Goal: Information Seeking & Learning: Learn about a topic

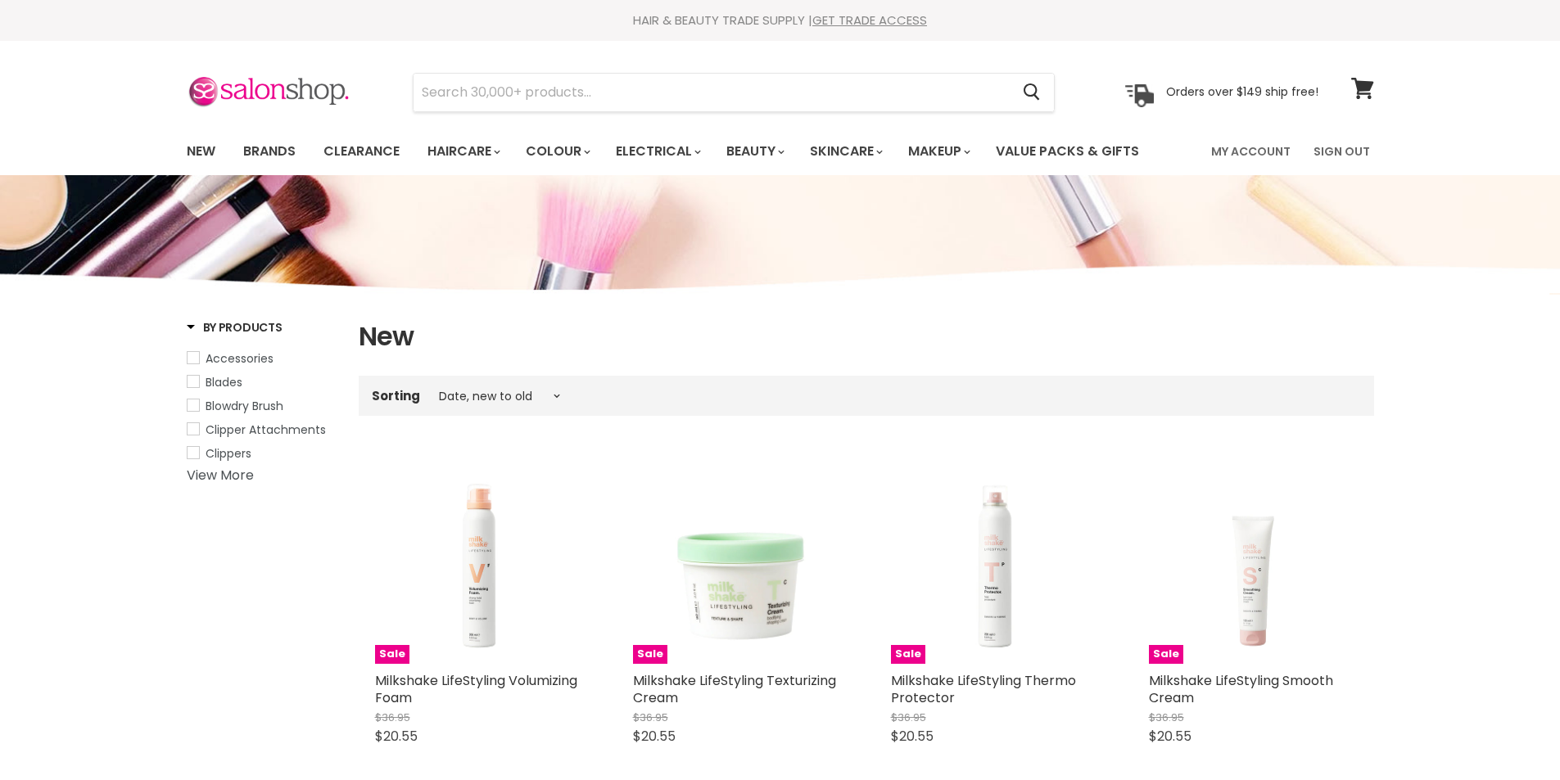
select select "created-descending"
click at [286, 148] on link "Brands" at bounding box center [269, 151] width 77 height 34
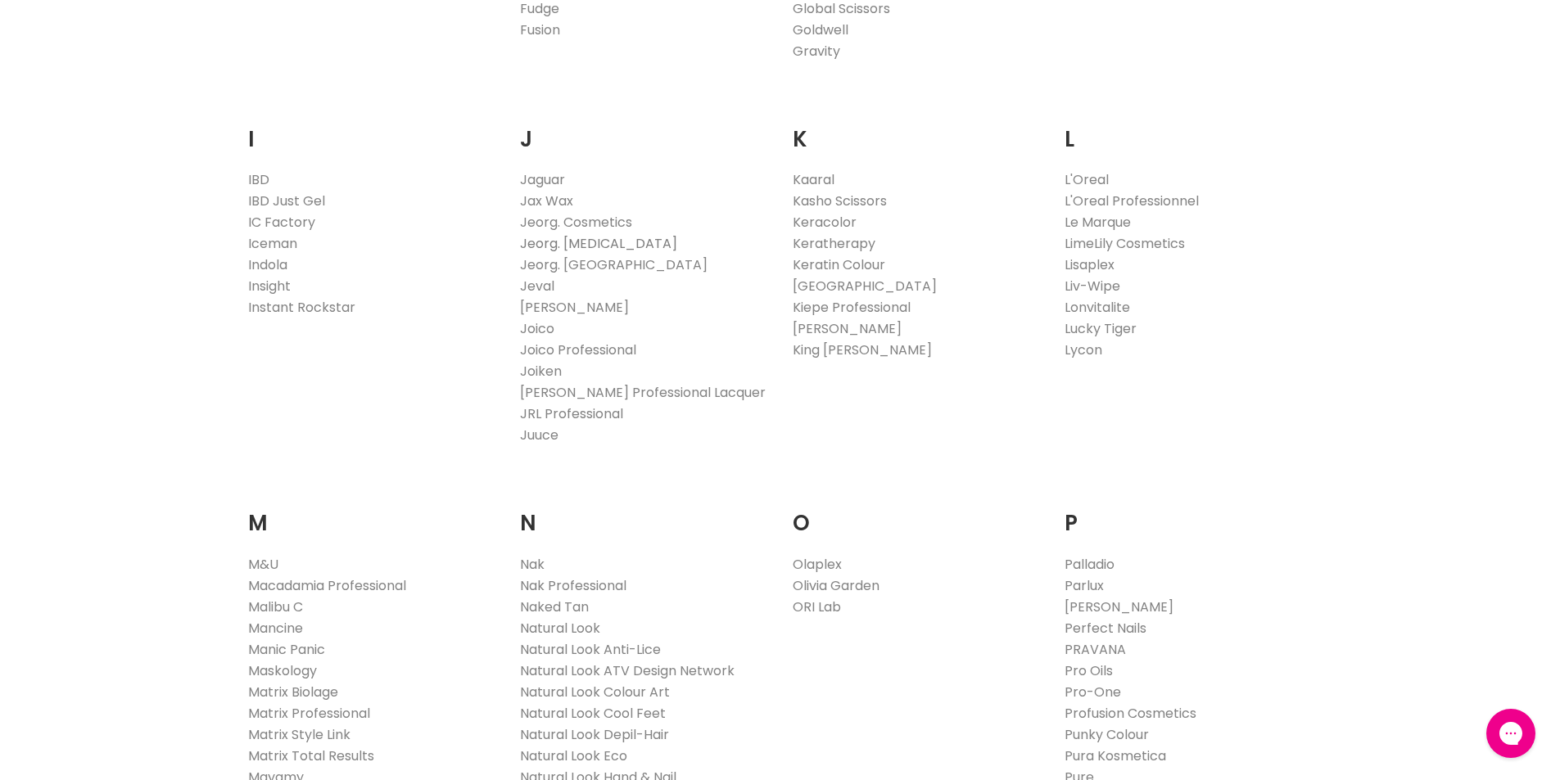
click at [618, 246] on link "Jeorg. [MEDICAL_DATA]" at bounding box center [598, 243] width 157 height 19
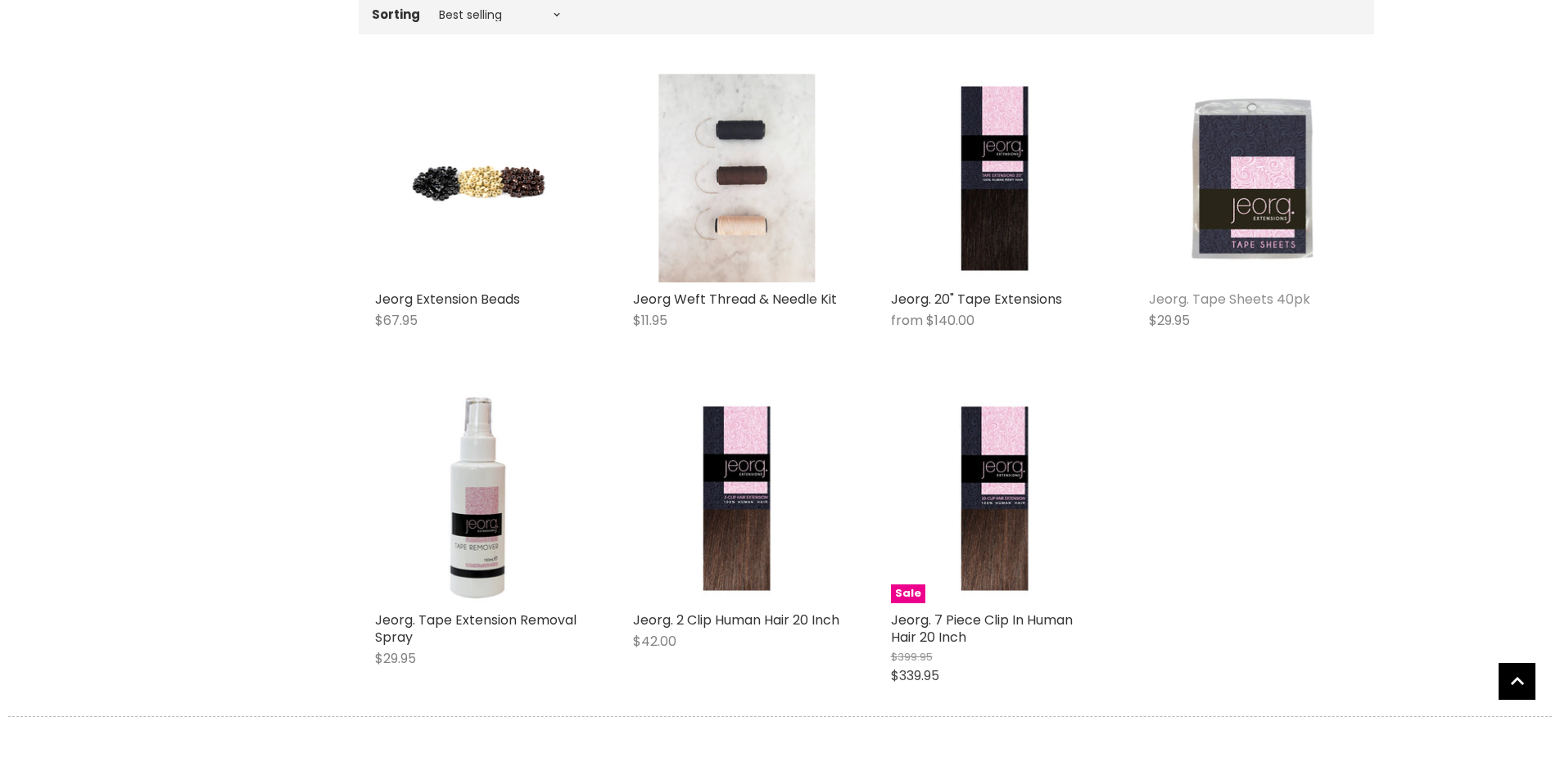
scroll to position [409, 0]
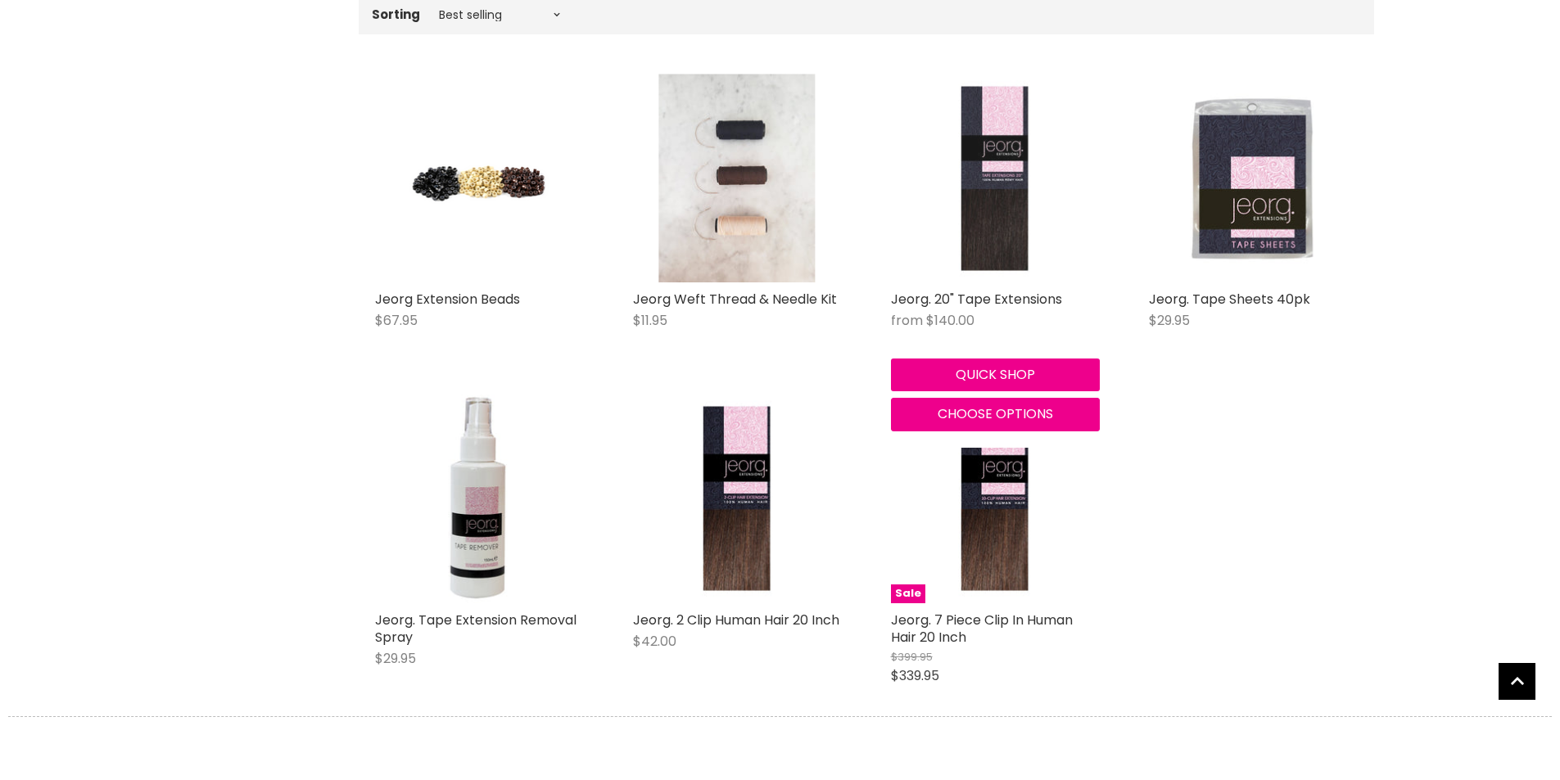
click at [997, 206] on img "Main content" at bounding box center [994, 178] width 138 height 209
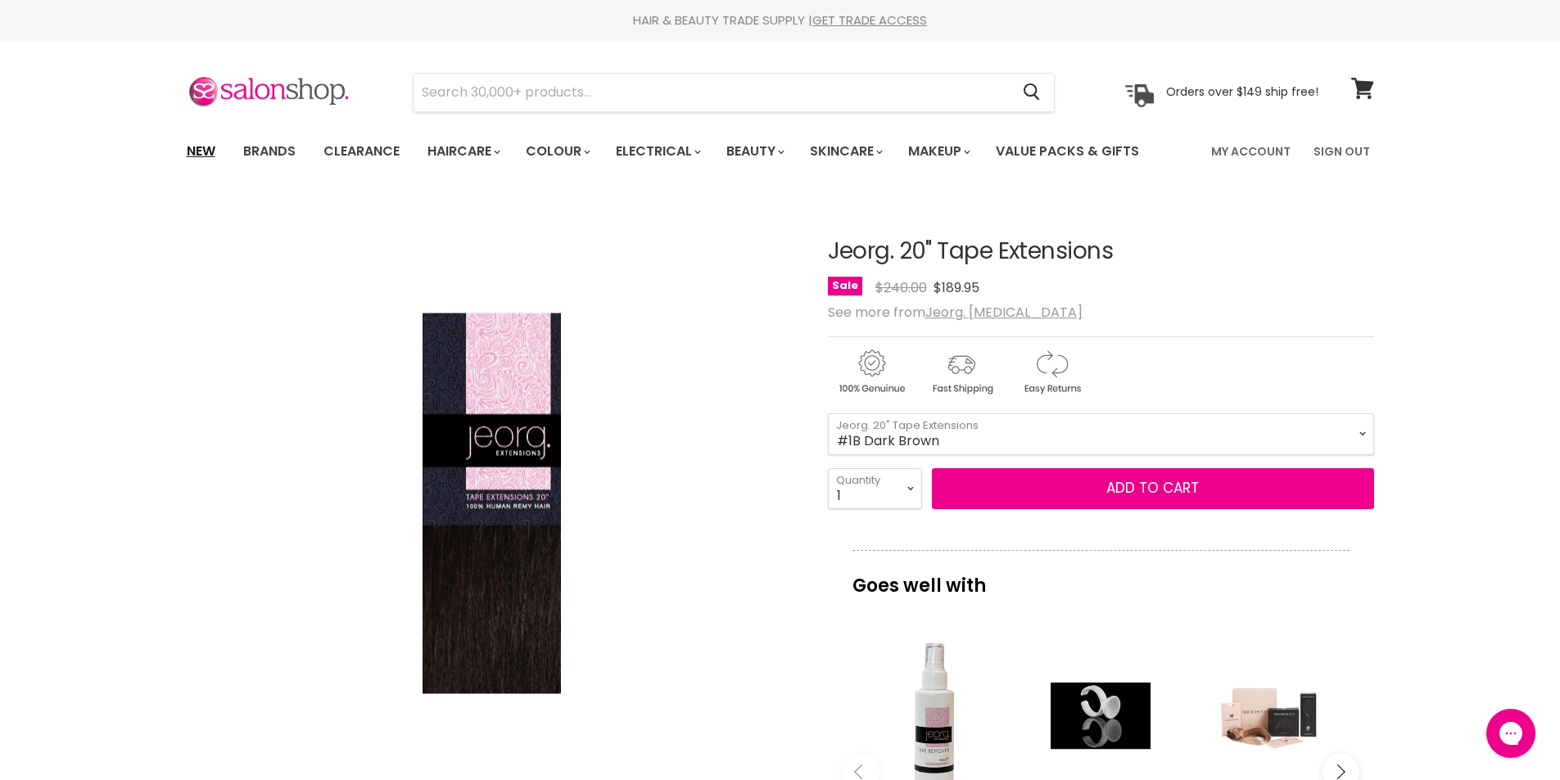
click at [196, 145] on link "New" at bounding box center [200, 151] width 53 height 34
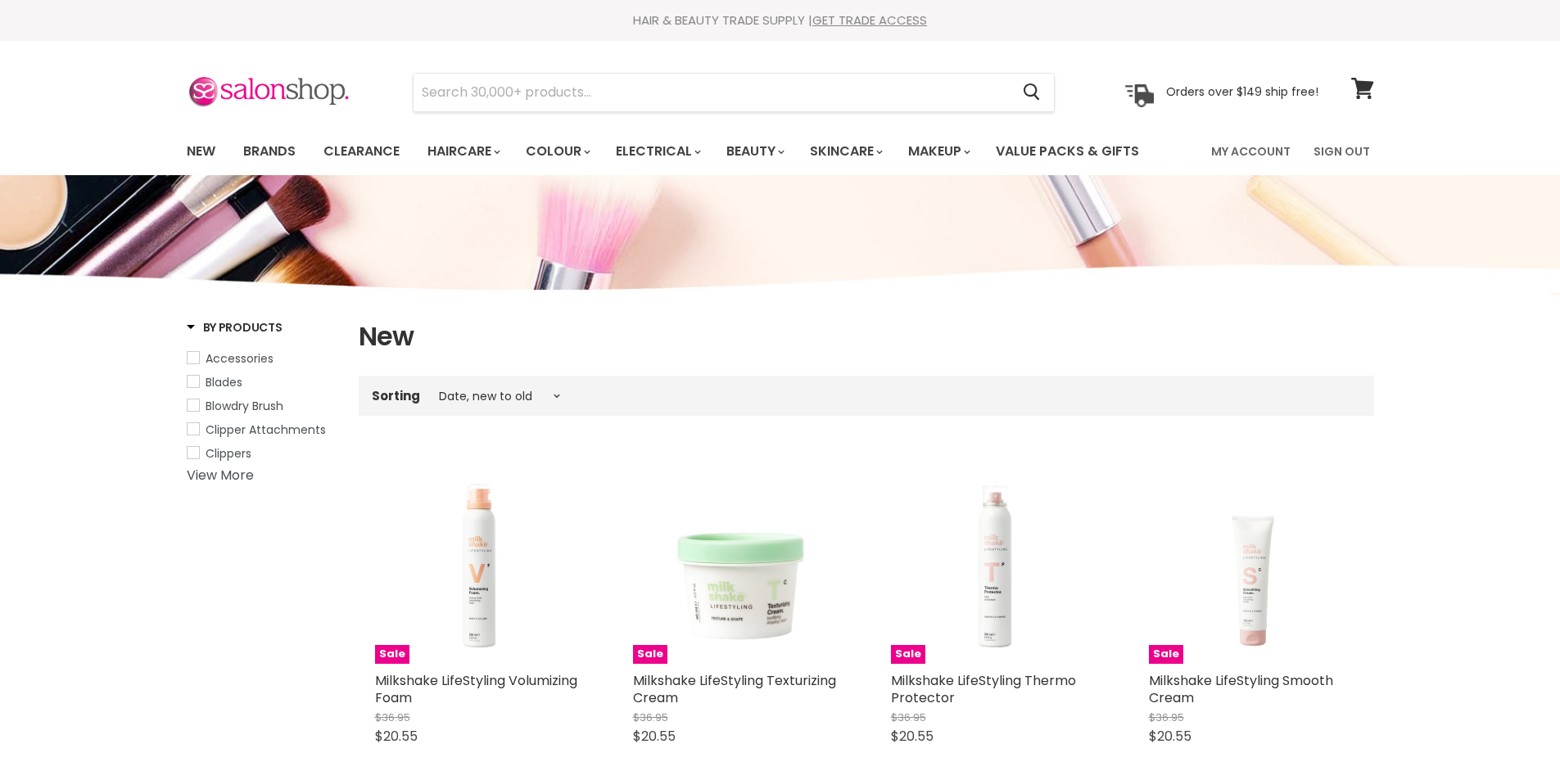
select select "created-descending"
click at [192, 160] on link "New" at bounding box center [200, 151] width 53 height 34
select select "created-descending"
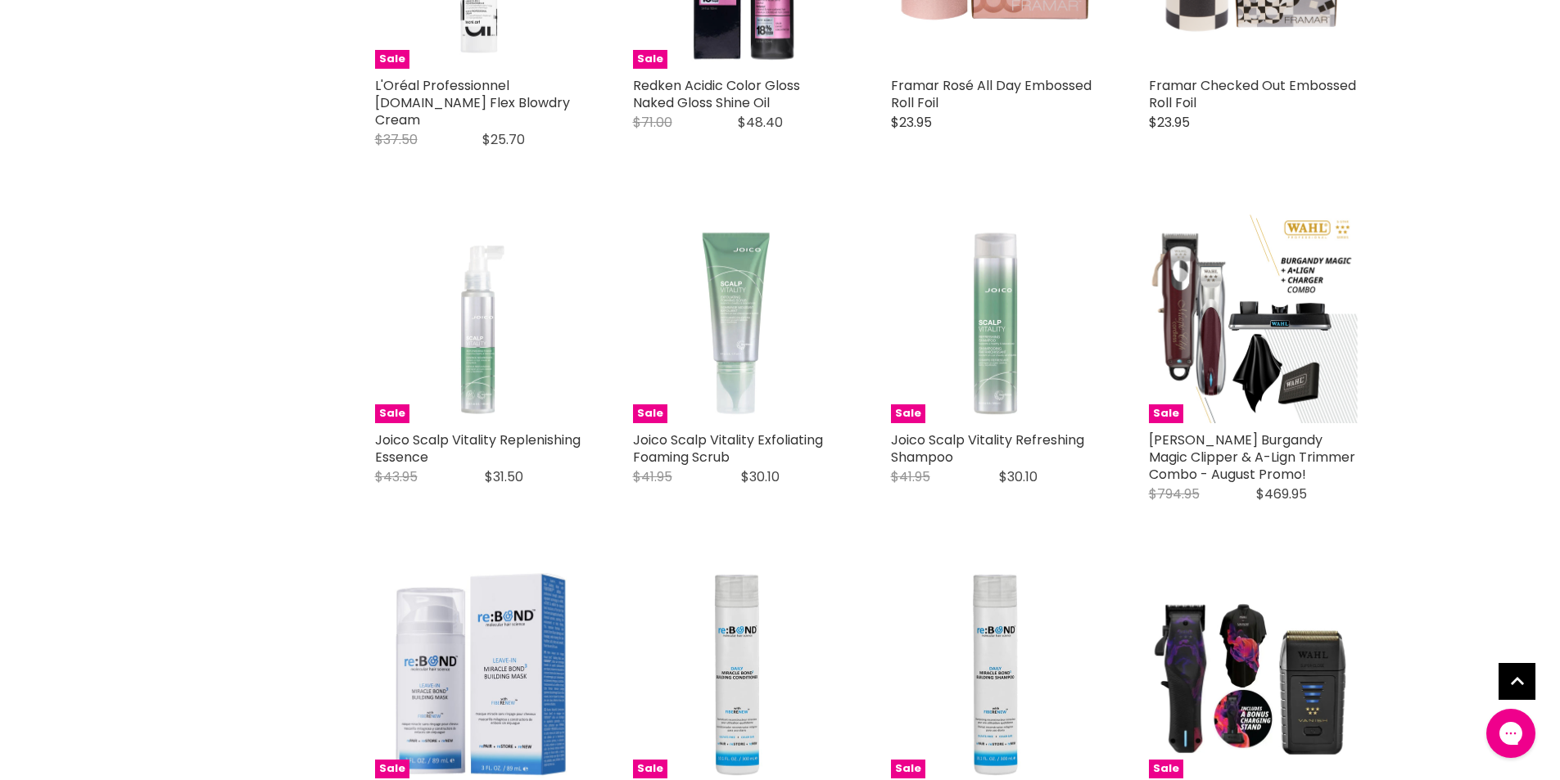
scroll to position [3030, 0]
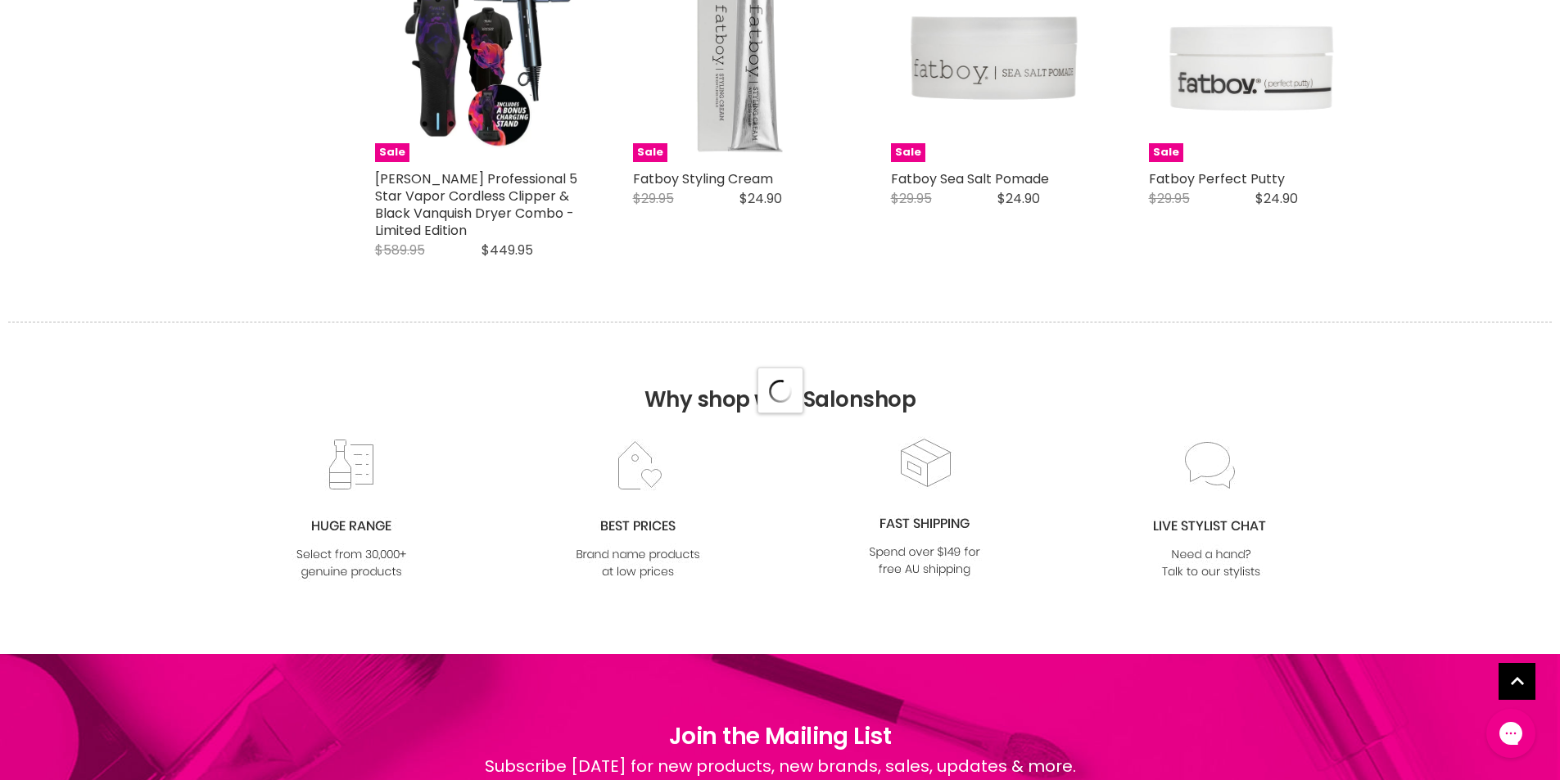
scroll to position [4422, 0]
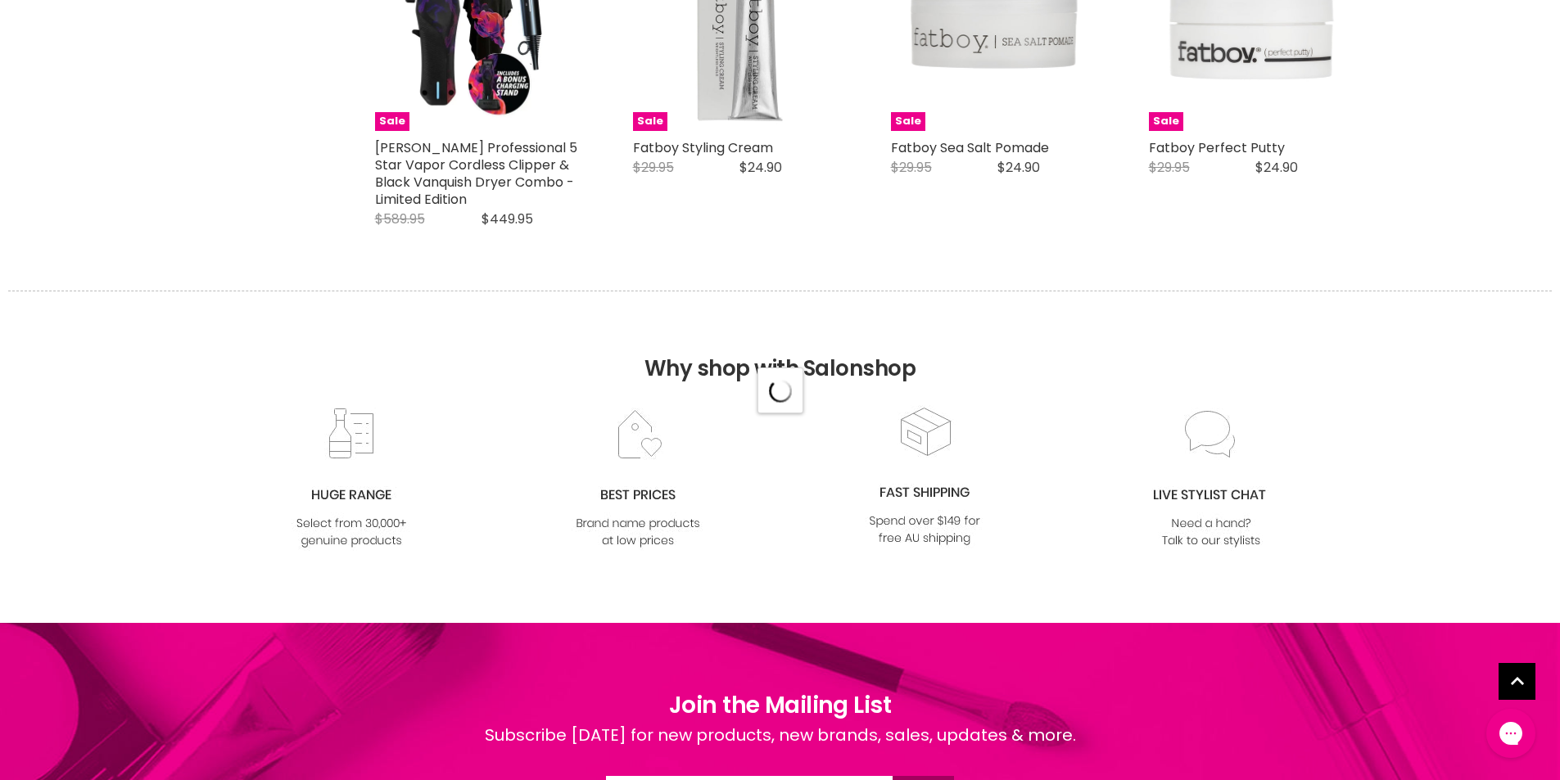
select select "created-descending"
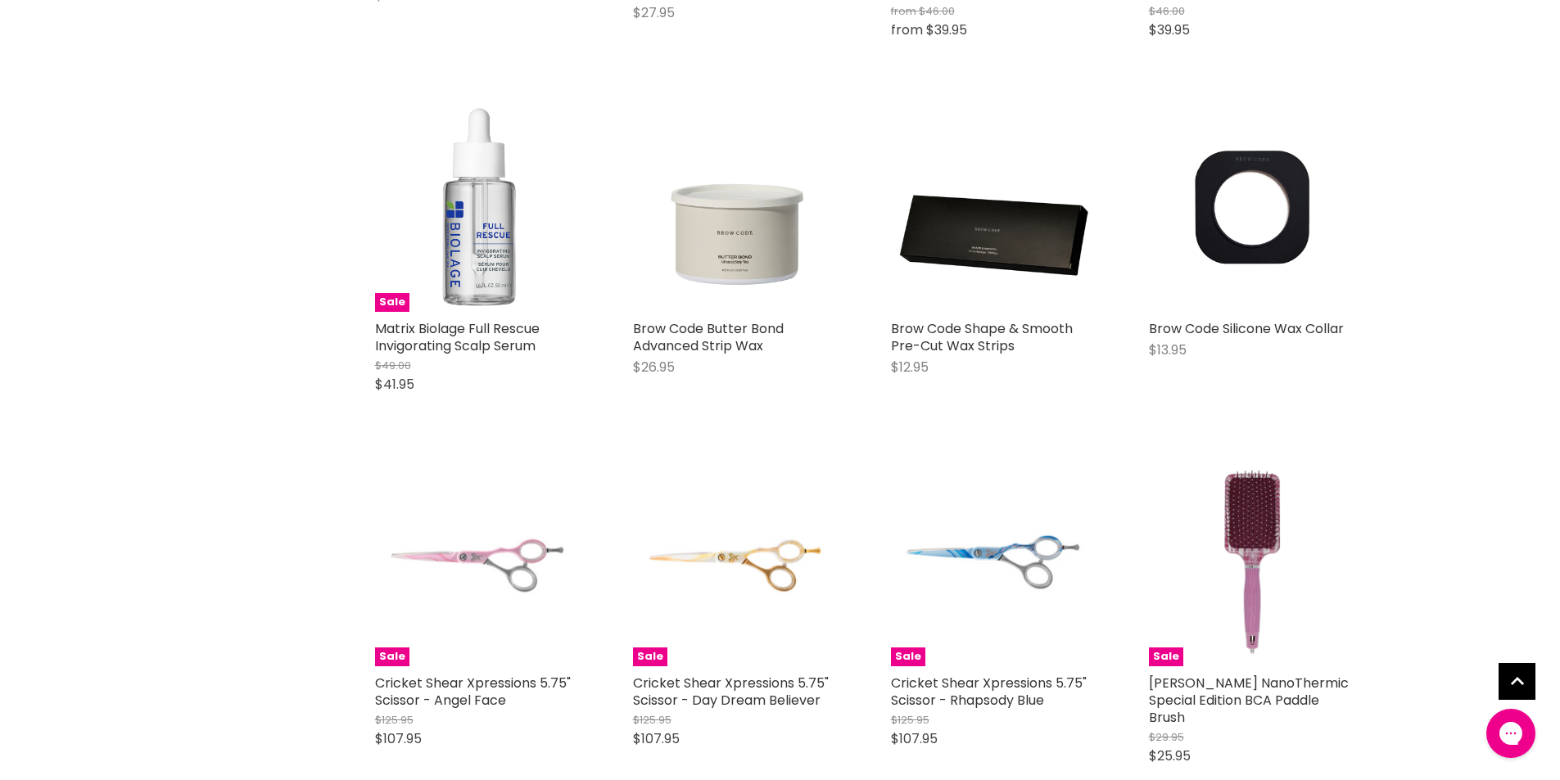
scroll to position [7698, 0]
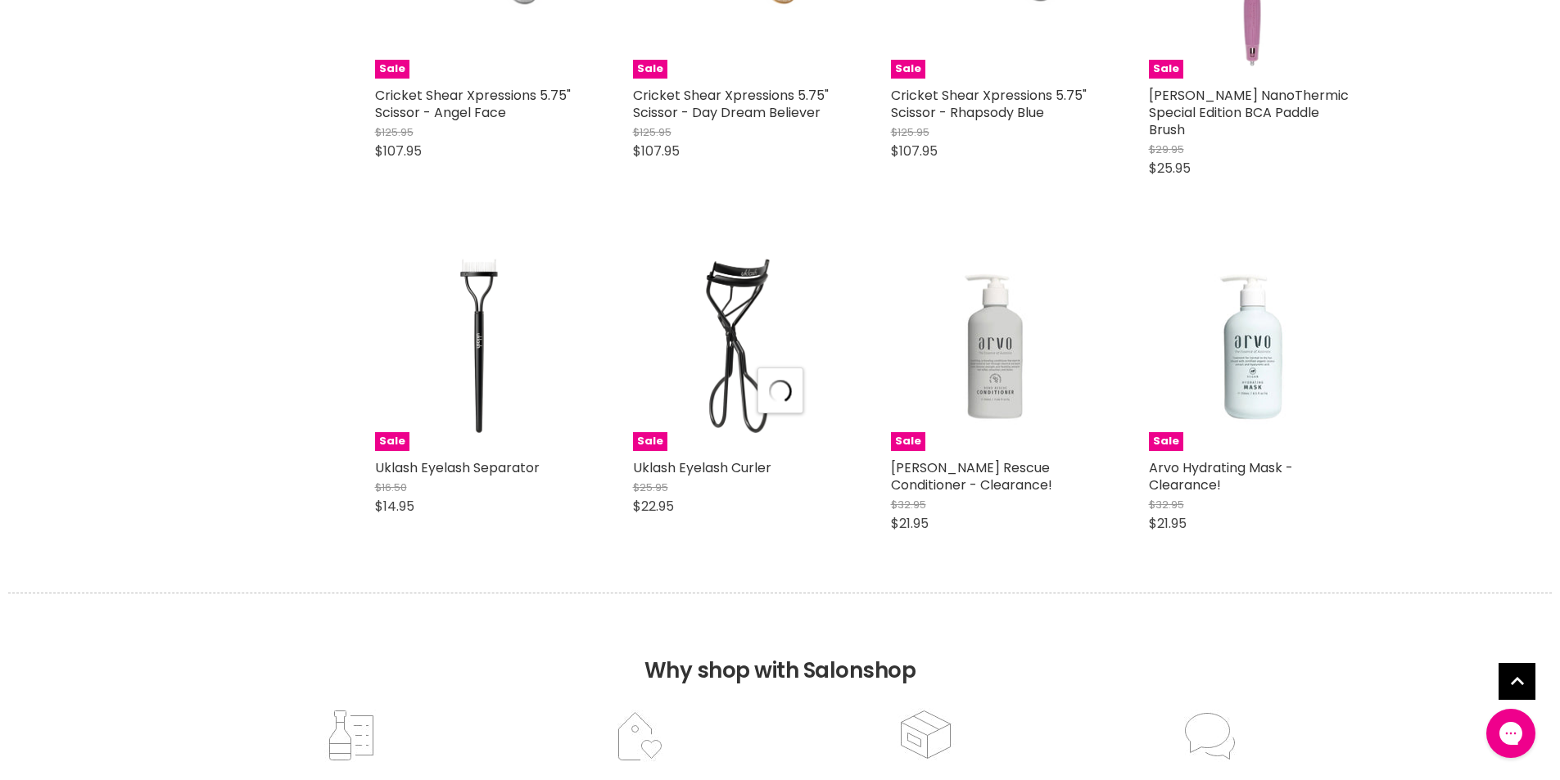
select select "created-descending"
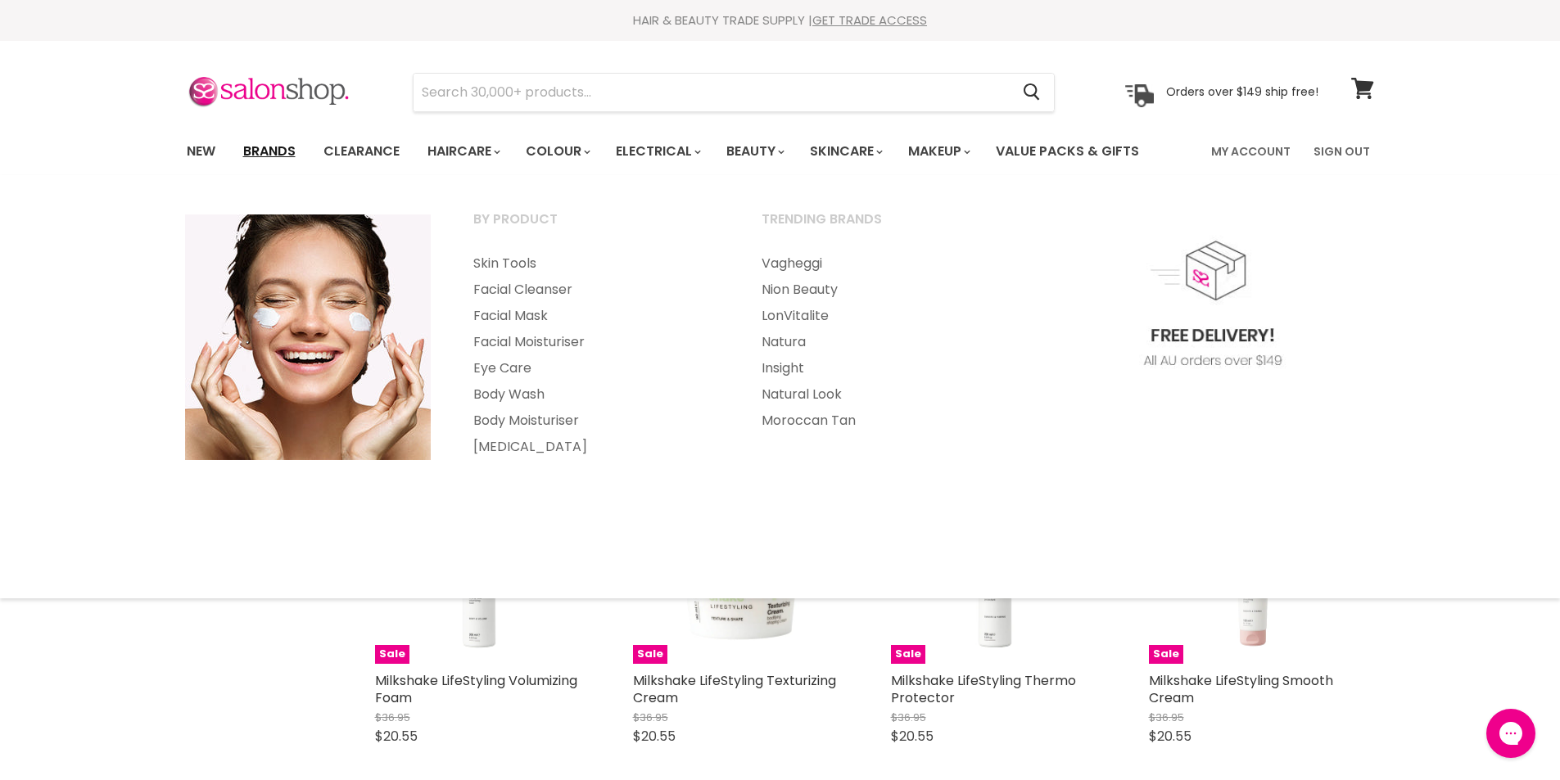
click at [248, 156] on link "Brands" at bounding box center [269, 151] width 77 height 34
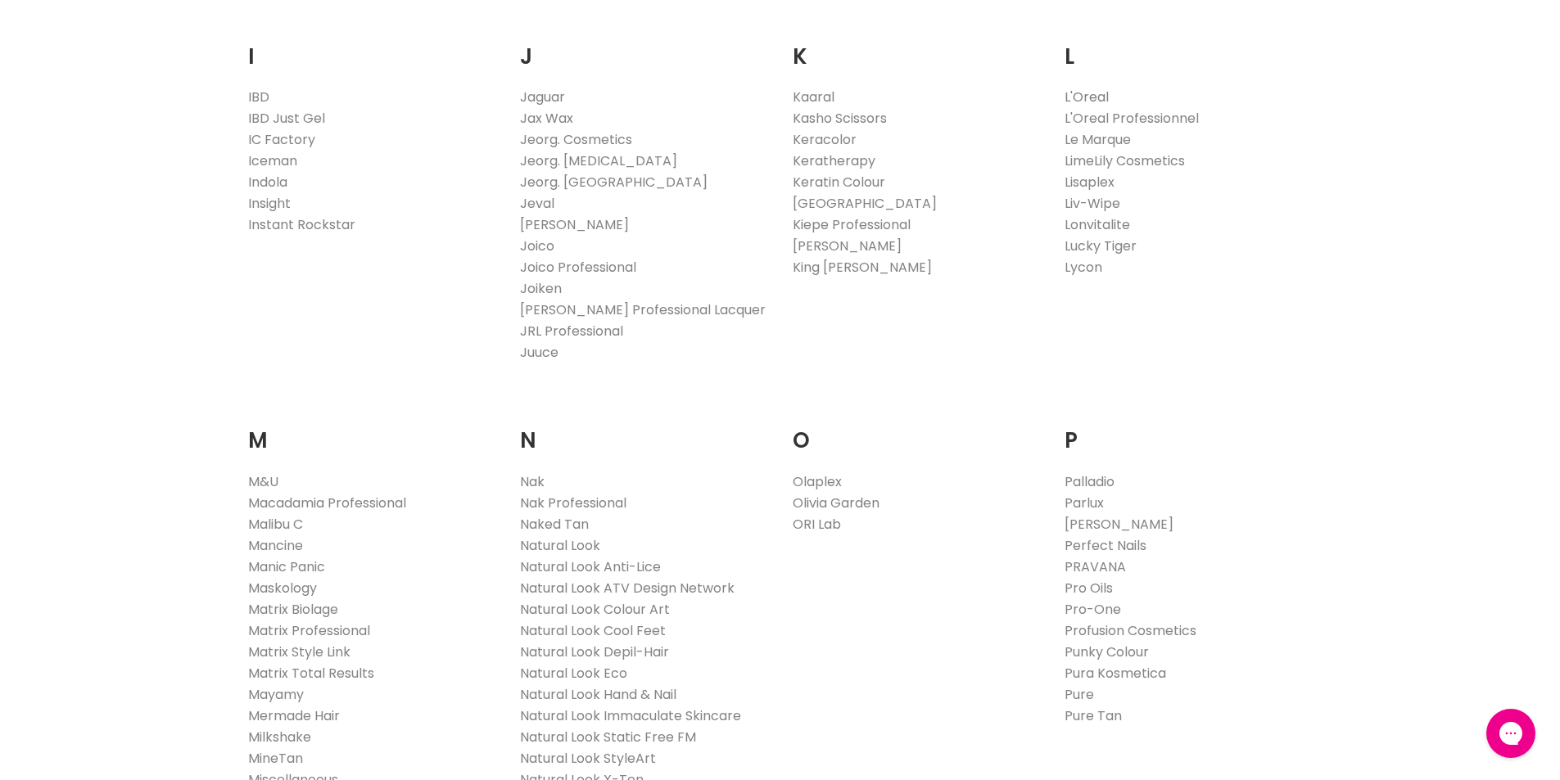
click at [1088, 93] on link "L'Oreal" at bounding box center [1087, 97] width 44 height 19
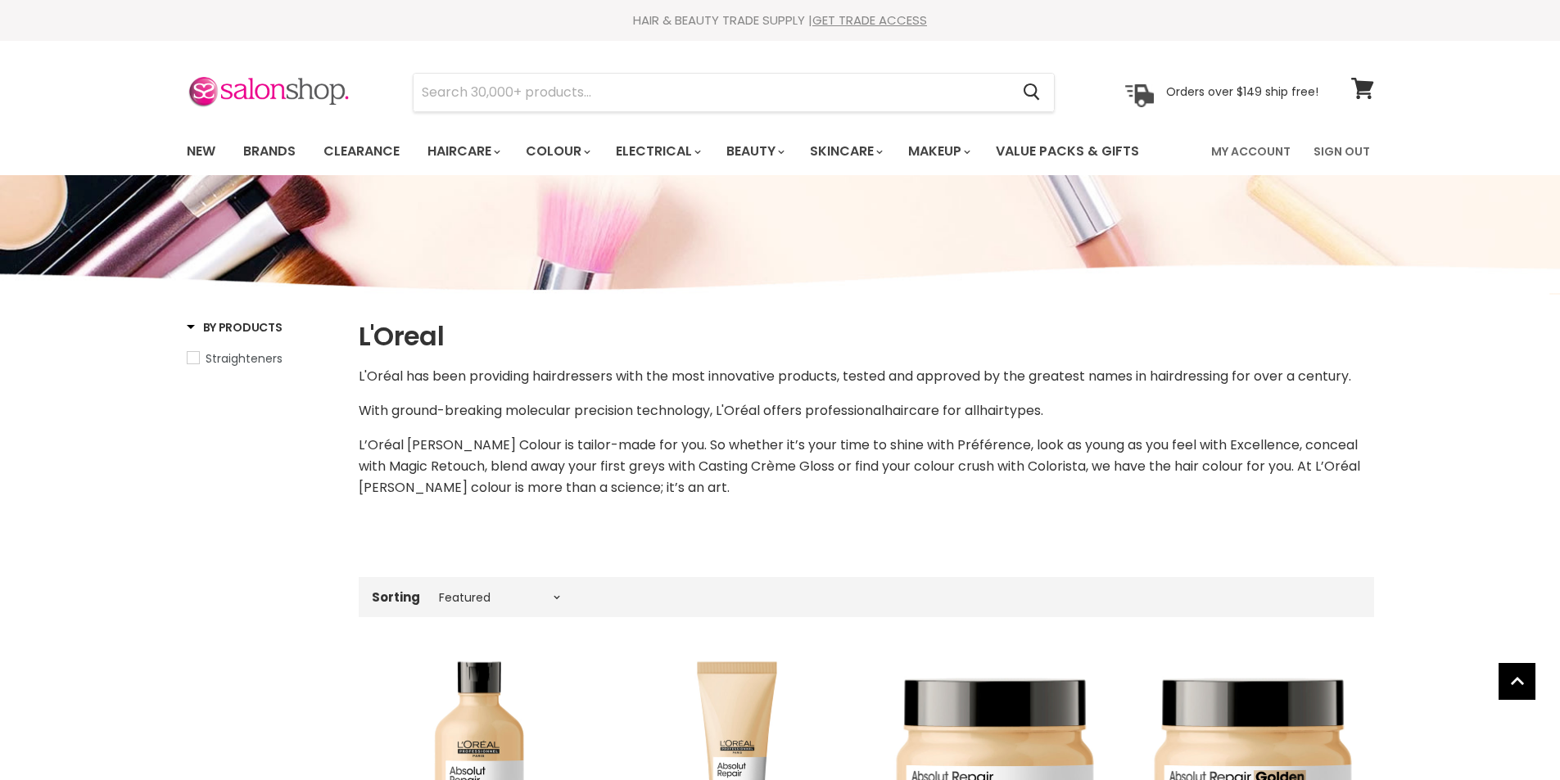
select select "manual"
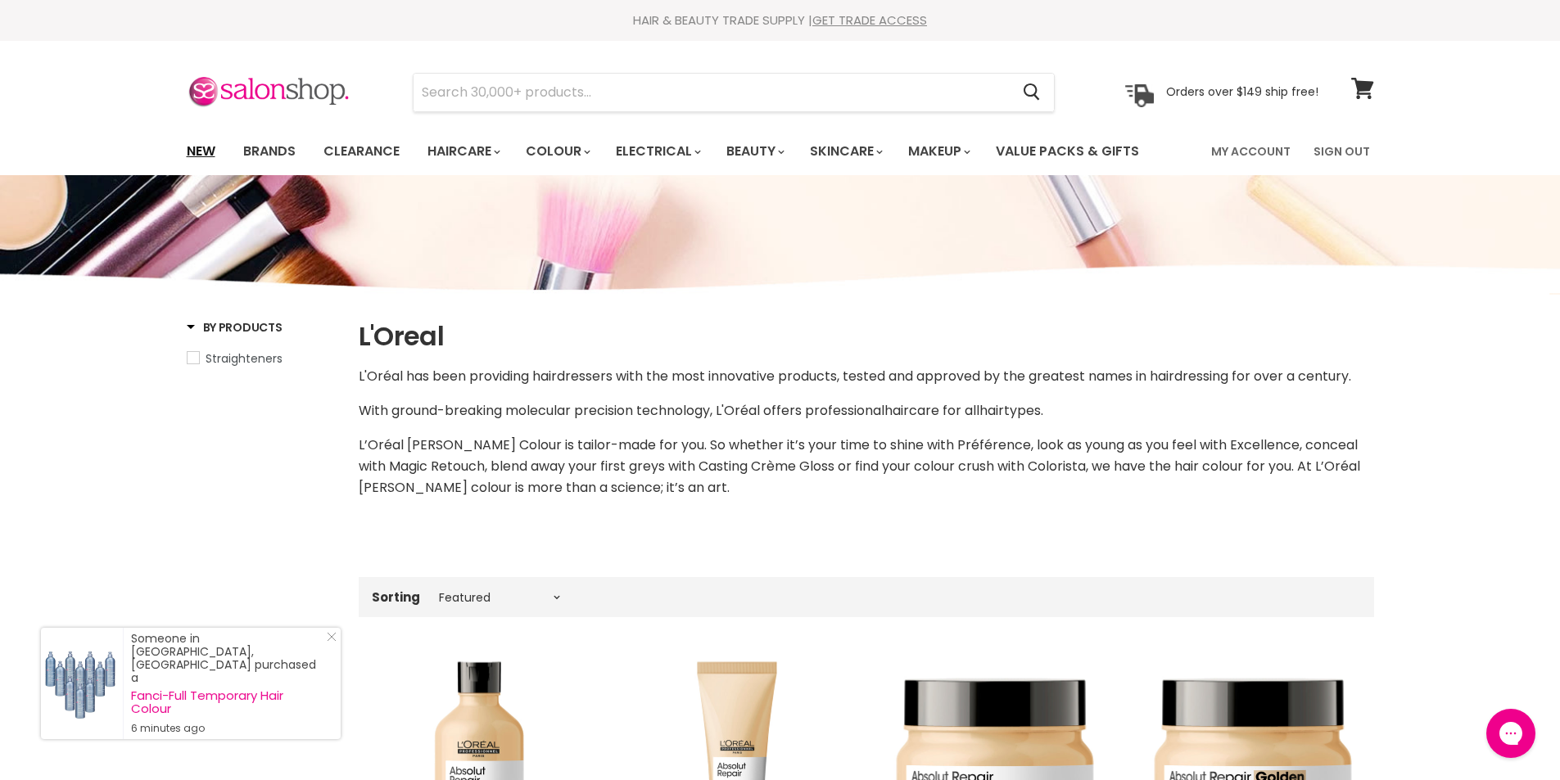
click at [197, 152] on link "New" at bounding box center [200, 151] width 53 height 34
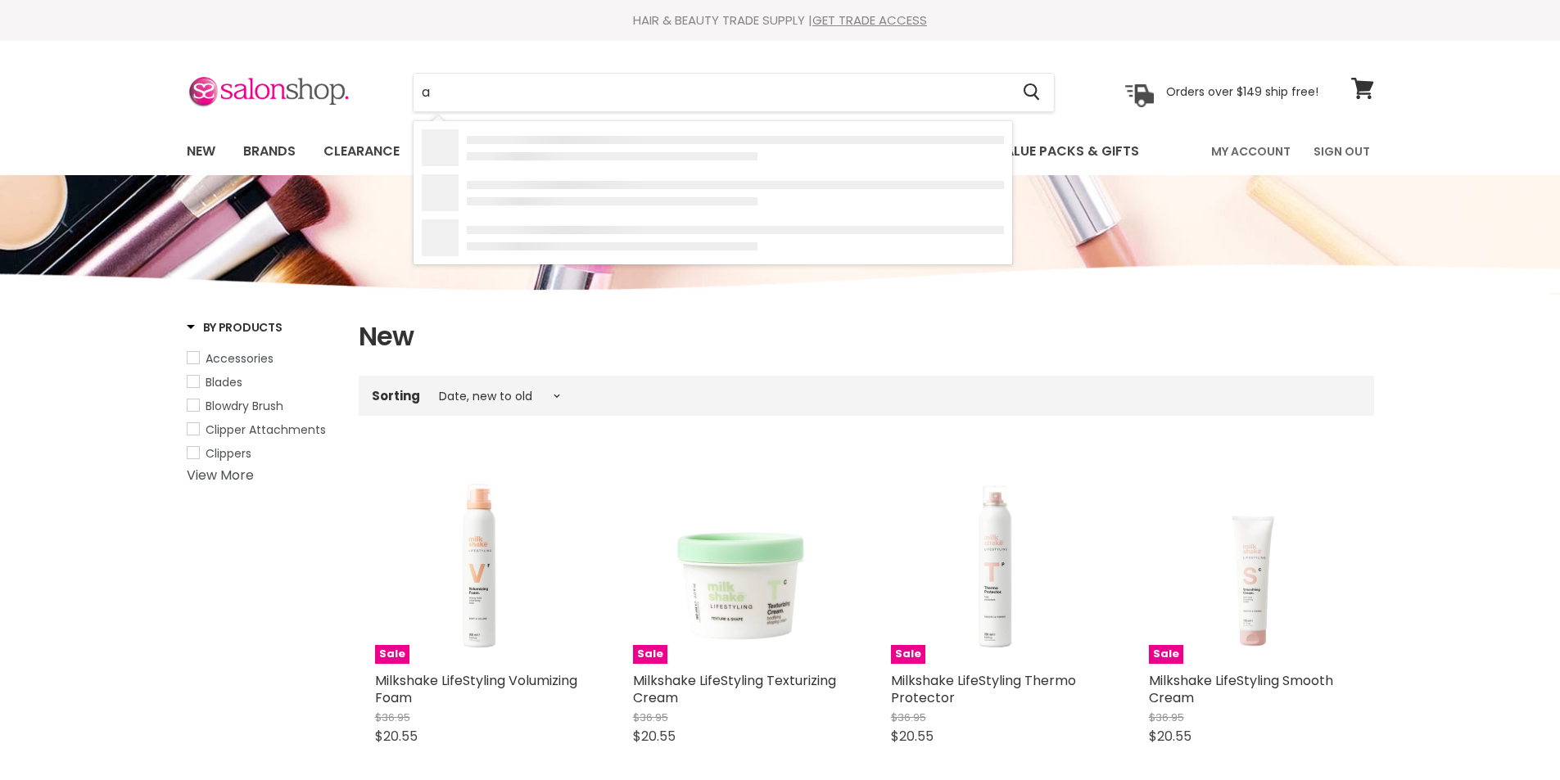
select select "created-descending"
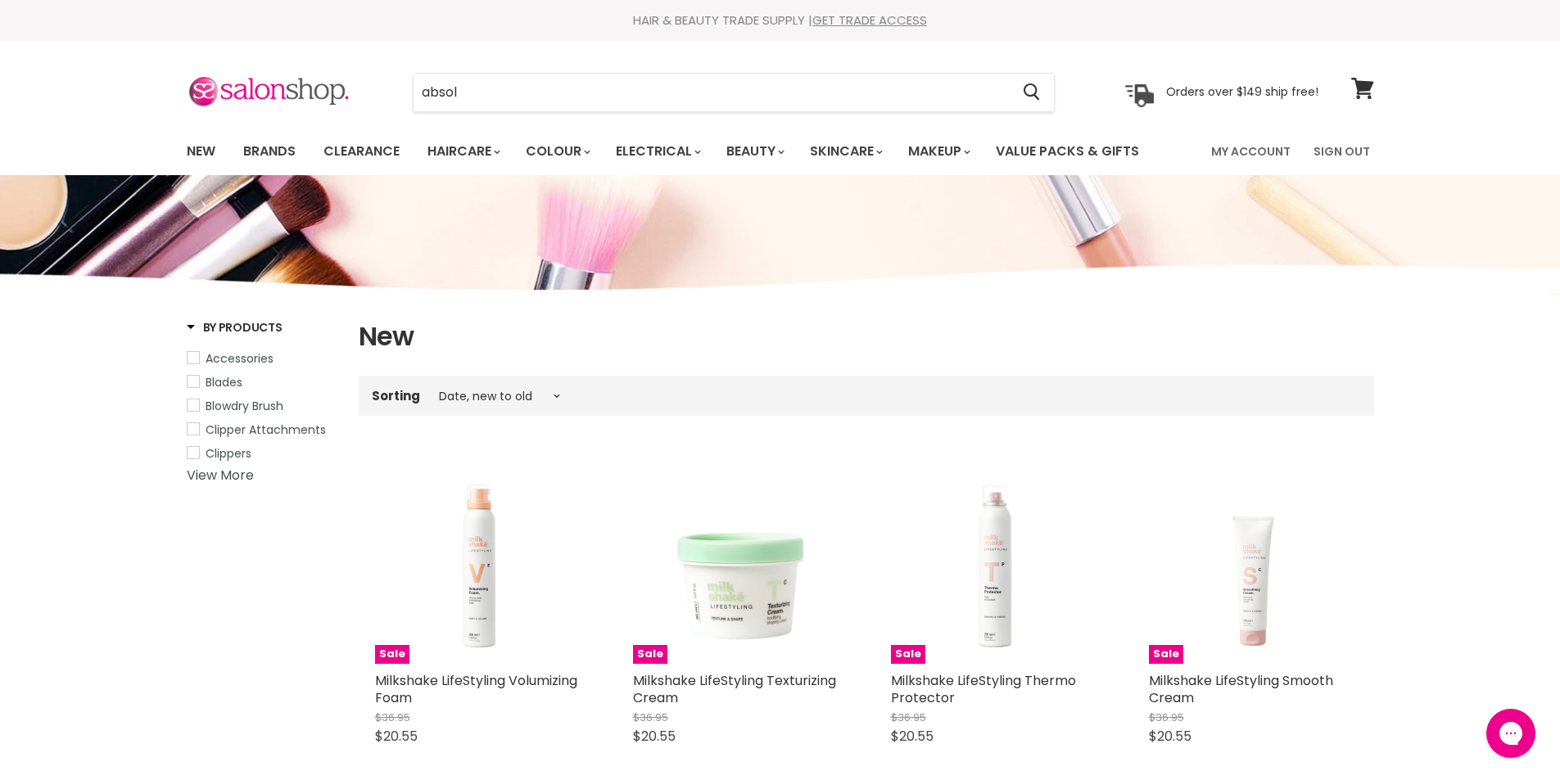
click at [135, 85] on div "Menu absol Cancel" at bounding box center [780, 108] width 1560 height 134
click at [482, 96] on input "absol" at bounding box center [712, 93] width 597 height 38
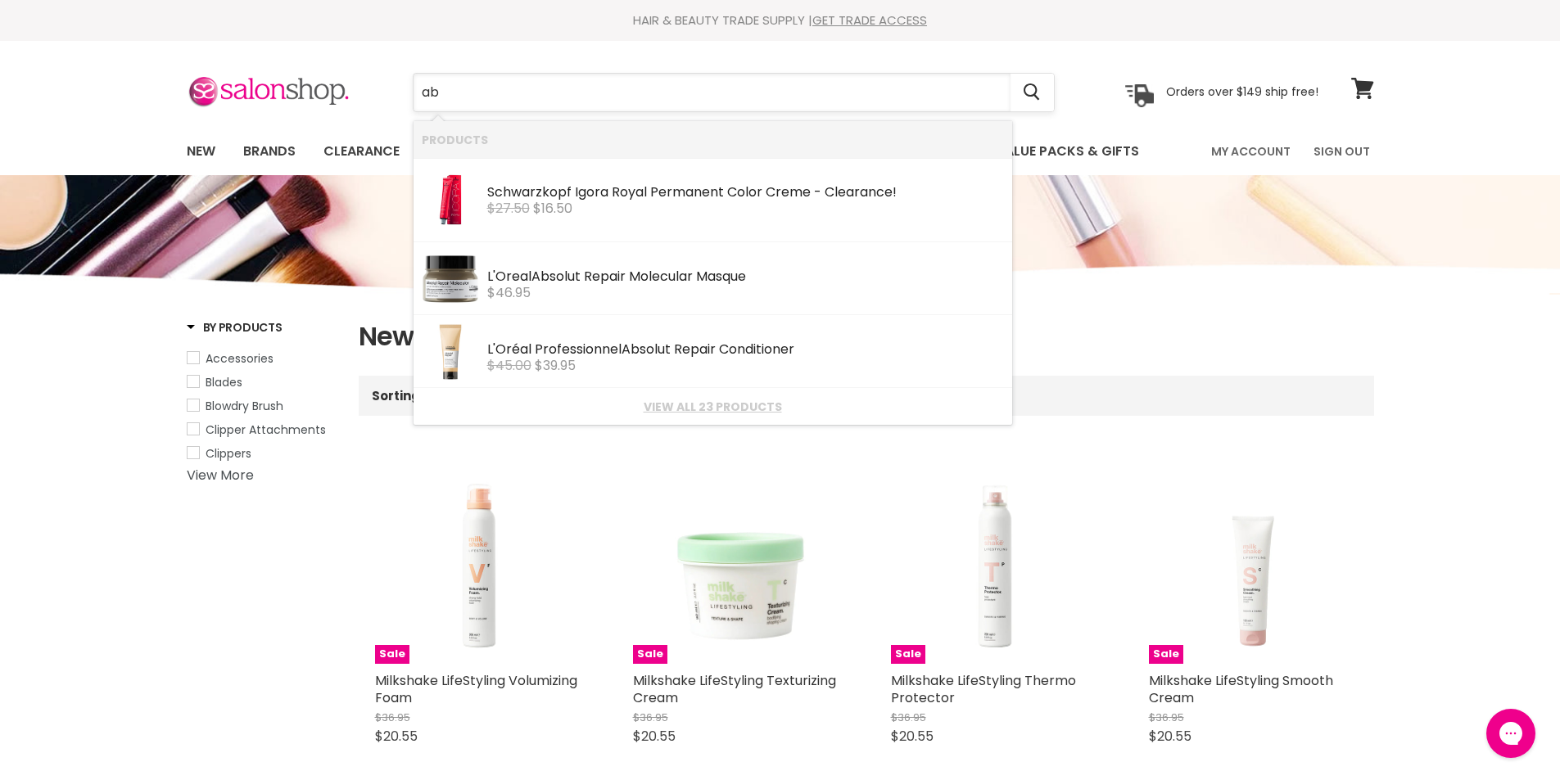
type input "a"
